Goal: Task Accomplishment & Management: Manage account settings

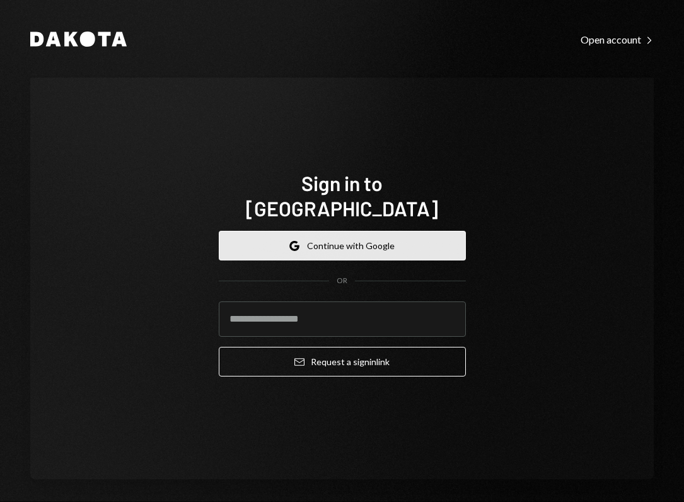
click at [333, 231] on button "Google Continue with Google" at bounding box center [342, 246] width 247 height 30
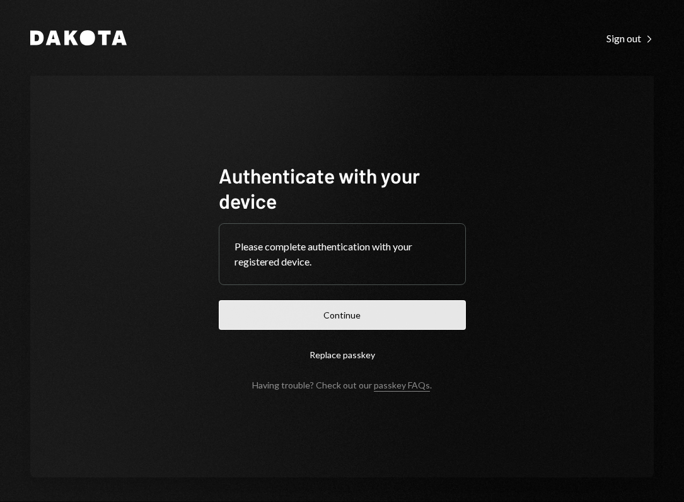
click at [332, 317] on button "Continue" at bounding box center [342, 315] width 247 height 30
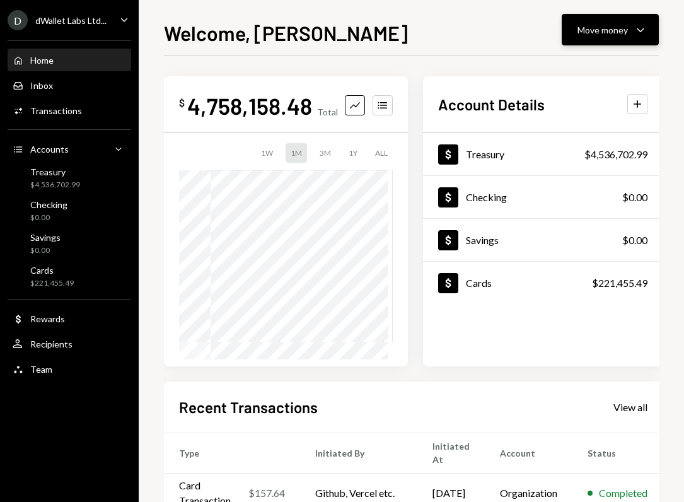
click at [647, 32] on icon "Caret Down" at bounding box center [640, 29] width 15 height 15
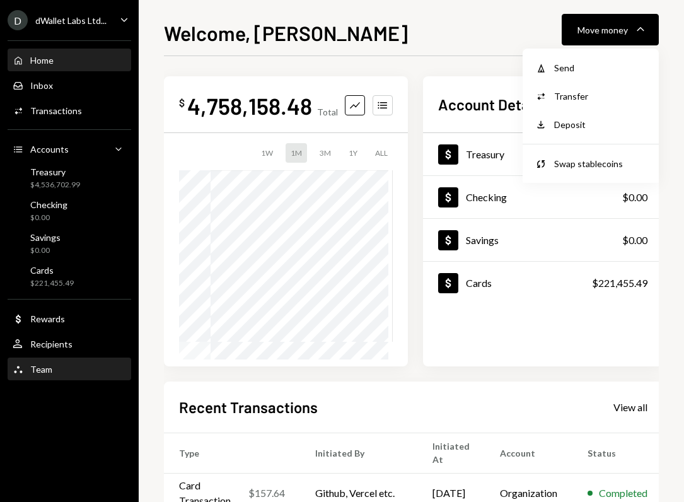
click at [59, 372] on div "Team Team" at bounding box center [69, 369] width 113 height 11
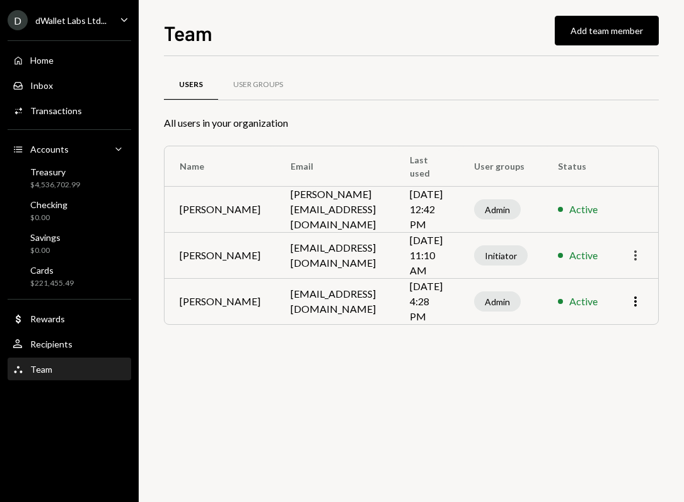
click at [637, 261] on icon "More" at bounding box center [635, 255] width 15 height 15
click at [637, 254] on icon "More" at bounding box center [635, 255] width 15 height 15
drag, startPoint x: 596, startPoint y: 40, endPoint x: 587, endPoint y: 63, distance: 24.9
click at [587, 63] on div "Team Add team member Users User Groups All users in your organization Name Emai…" at bounding box center [411, 260] width 495 height 484
click at [287, 83] on div "User Groups" at bounding box center [258, 85] width 80 height 30
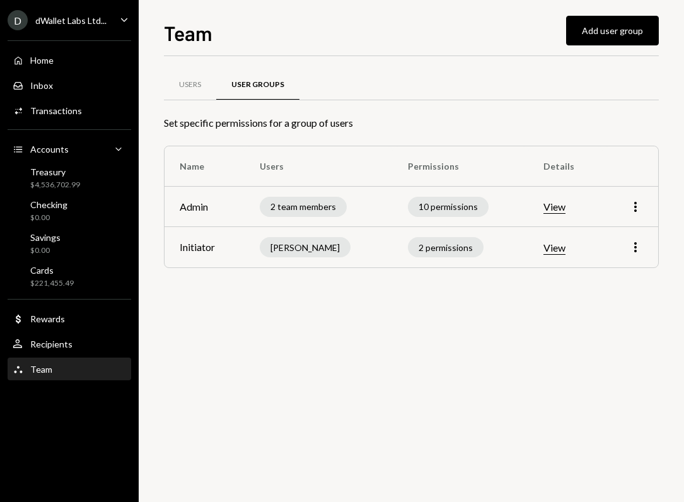
click at [551, 248] on button "View" at bounding box center [554, 247] width 22 height 13
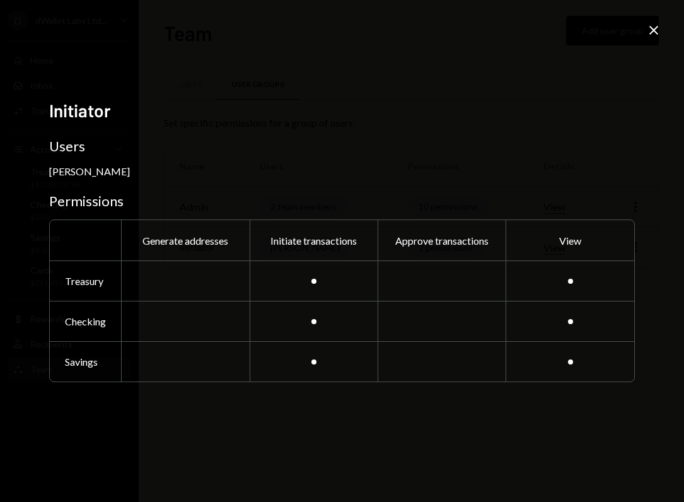
click at [657, 35] on icon "Close" at bounding box center [653, 30] width 15 height 15
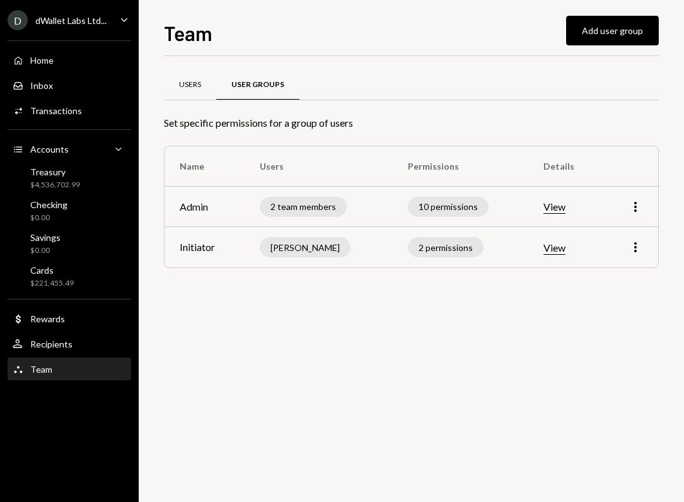
click at [180, 89] on div "Users" at bounding box center [190, 84] width 22 height 11
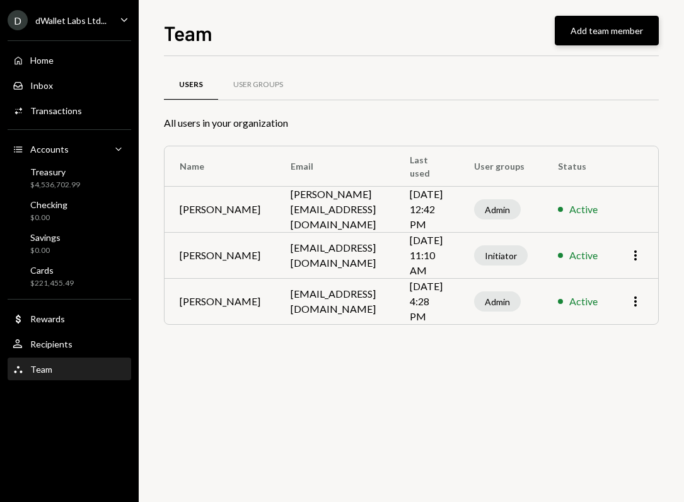
click at [572, 35] on button "Add team member" at bounding box center [607, 31] width 104 height 30
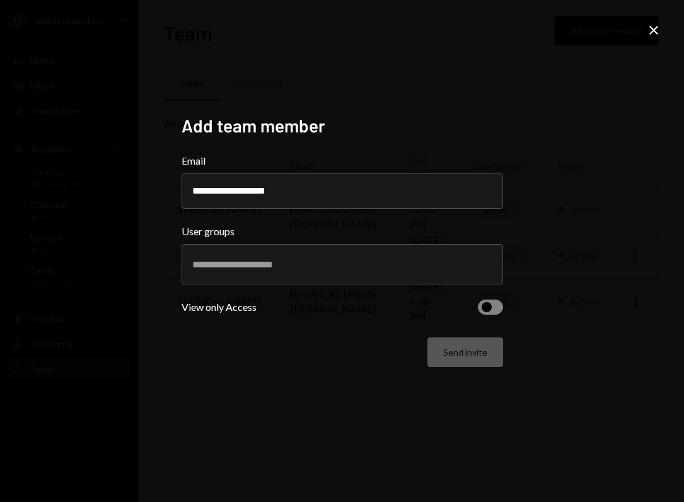
type input "**********"
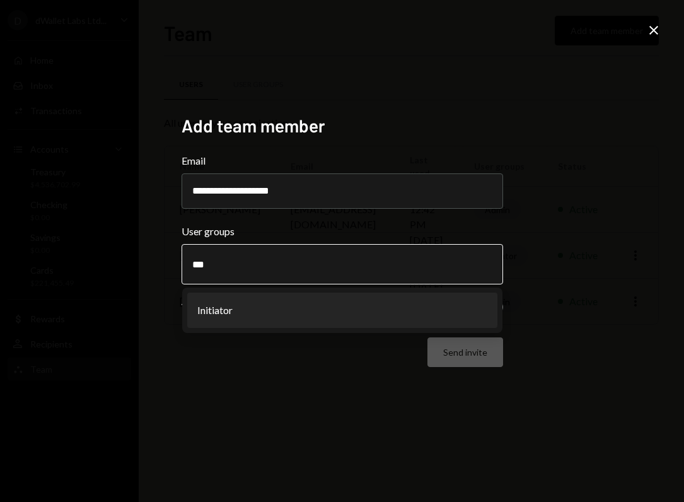
type input "***"
click at [287, 317] on li "Initiator" at bounding box center [342, 309] width 310 height 35
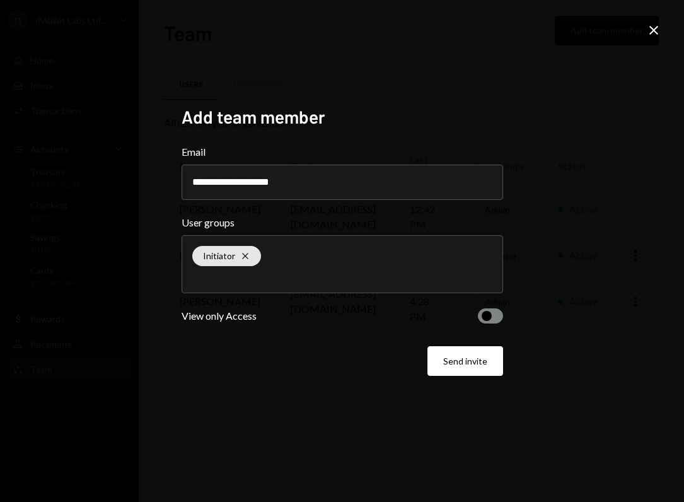
click at [492, 322] on button "button" at bounding box center [490, 315] width 25 height 15
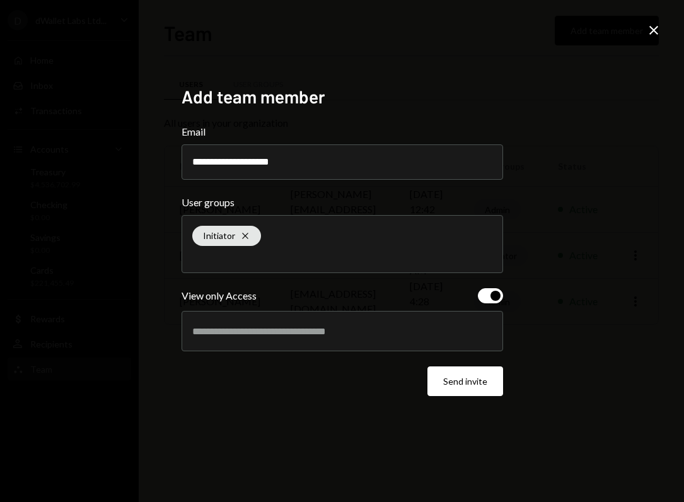
click at [397, 340] on div at bounding box center [342, 331] width 300 height 32
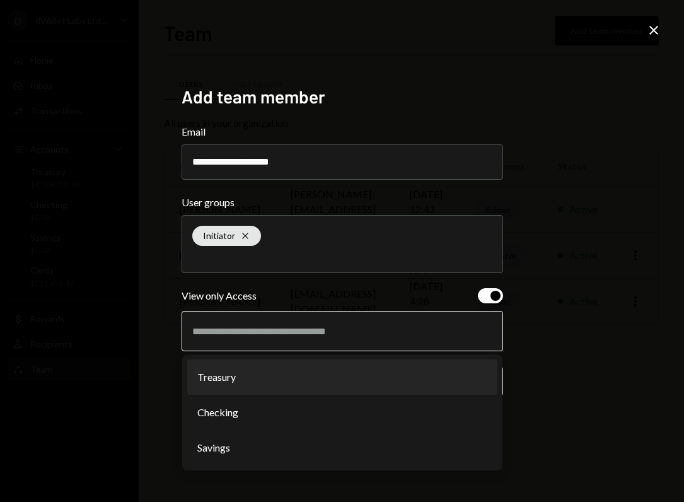
click at [383, 372] on li "Treasury" at bounding box center [342, 376] width 310 height 35
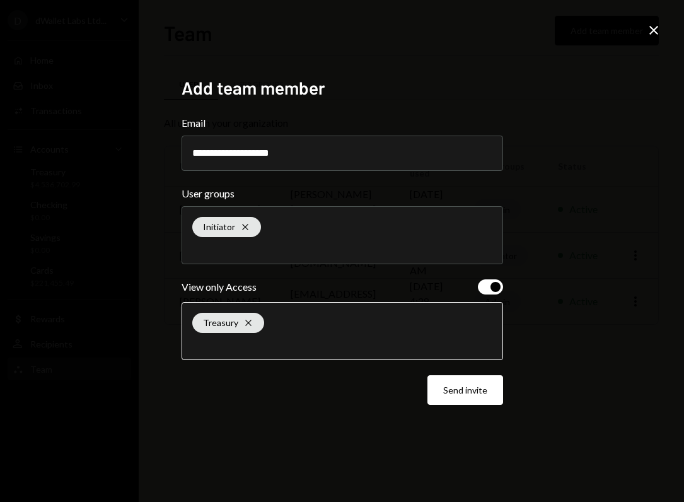
click at [320, 347] on input "text" at bounding box center [342, 343] width 300 height 11
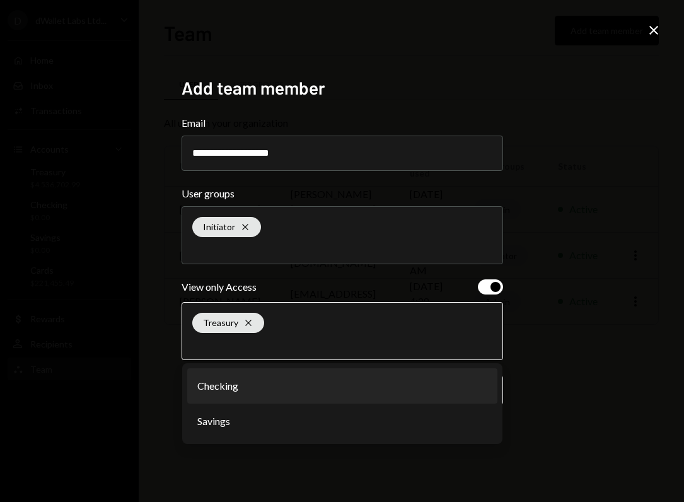
click at [304, 396] on li "Checking" at bounding box center [342, 385] width 310 height 35
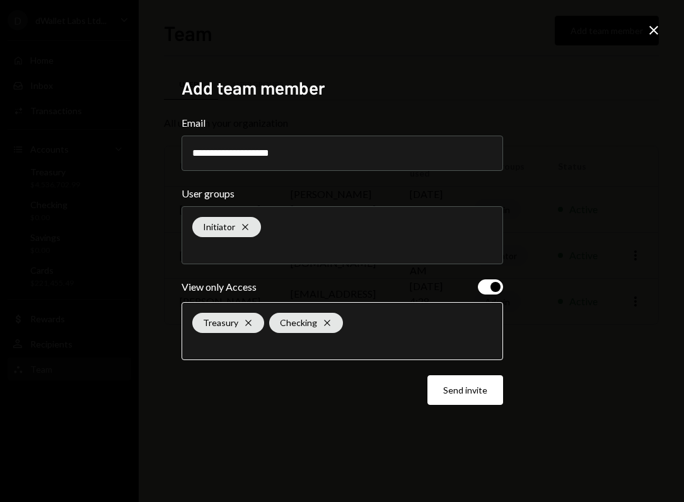
click at [331, 349] on input "text" at bounding box center [342, 343] width 300 height 11
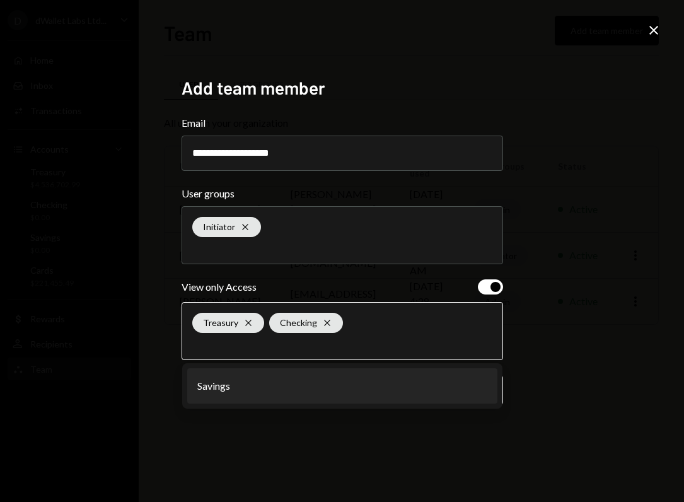
click at [323, 397] on li "Savings" at bounding box center [342, 385] width 310 height 35
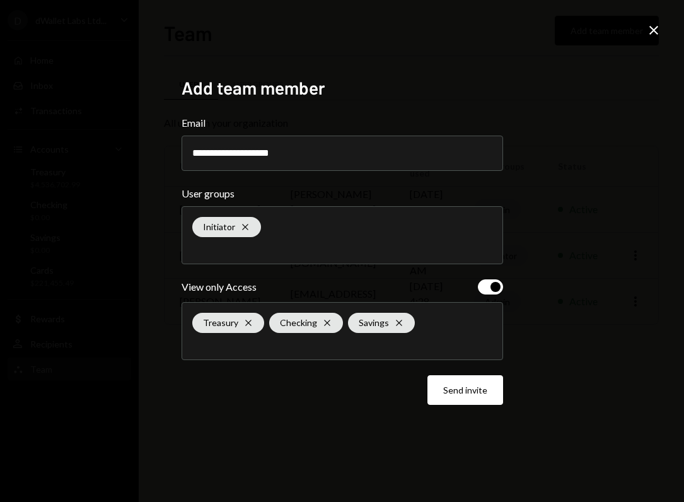
click at [489, 286] on button "button" at bounding box center [490, 286] width 25 height 15
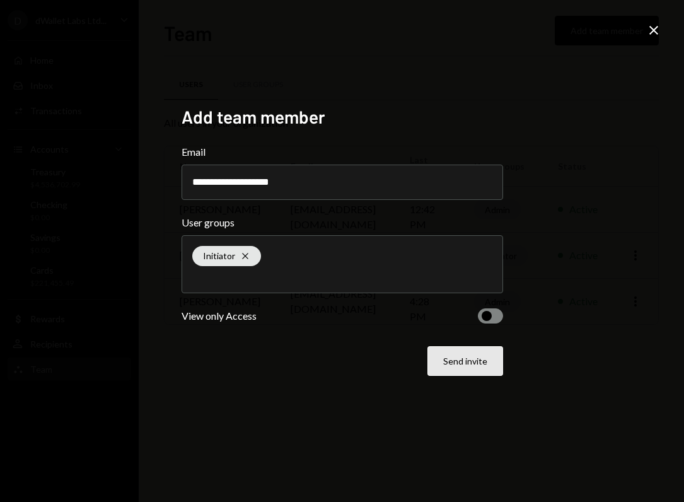
click at [456, 359] on button "Send invite" at bounding box center [465, 361] width 76 height 30
